Goal: Task Accomplishment & Management: Manage account settings

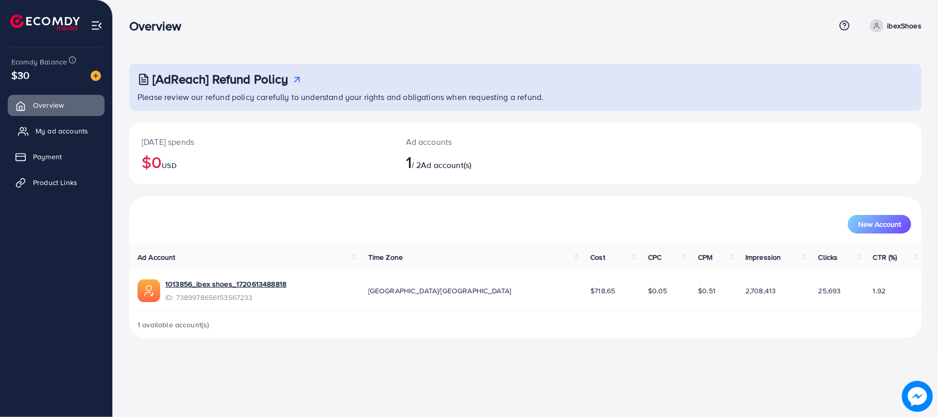
click at [66, 133] on span "My ad accounts" at bounding box center [62, 131] width 53 height 10
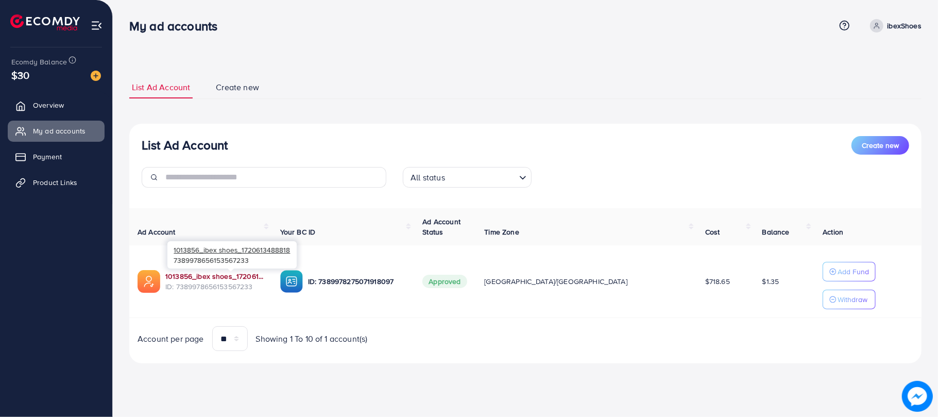
click at [244, 275] on link "1013856_ibex shoes_1720613488818" at bounding box center [214, 276] width 98 height 10
click at [66, 105] on link "Overview" at bounding box center [56, 105] width 97 height 21
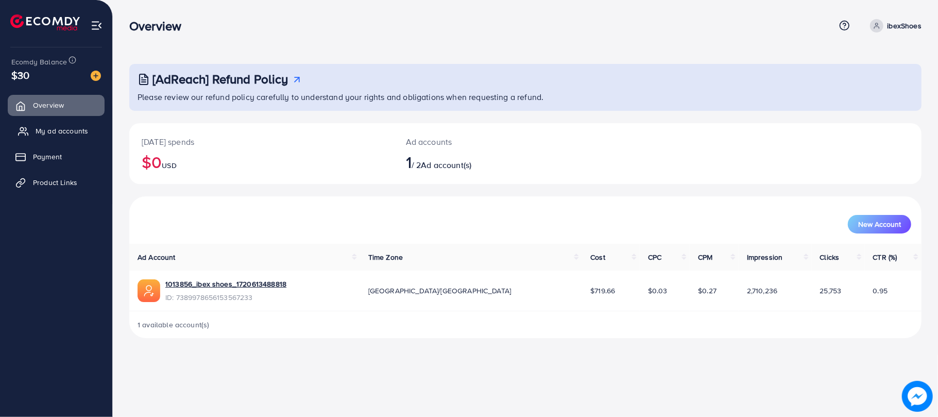
click at [48, 132] on span "My ad accounts" at bounding box center [62, 131] width 53 height 10
